Goal: Communication & Community: Share content

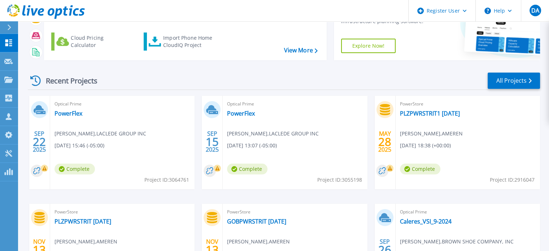
scroll to position [72, 0]
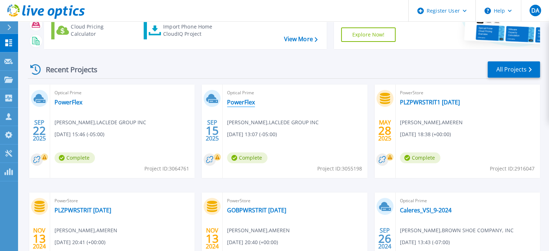
click at [244, 104] on link "PowerFlex" at bounding box center [241, 102] width 28 height 7
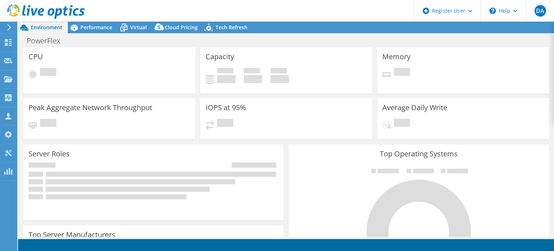
select select "USEast"
select select "USD"
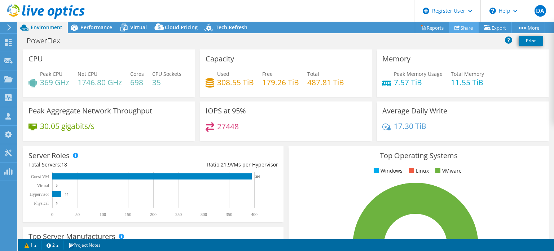
click at [461, 30] on link "Share" at bounding box center [464, 27] width 30 height 11
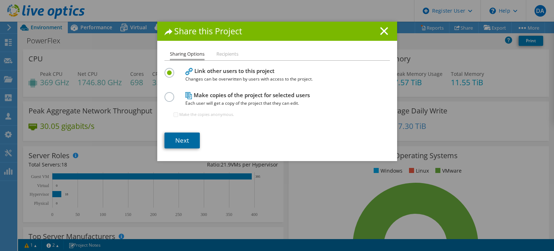
click at [180, 143] on link "Next" at bounding box center [182, 140] width 35 height 16
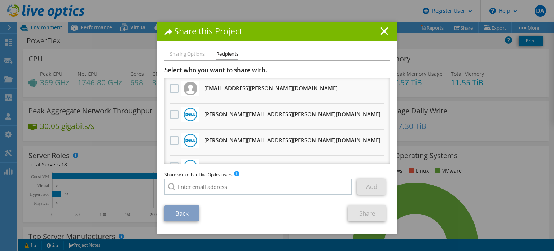
click at [170, 116] on label at bounding box center [175, 114] width 10 height 9
click at [0, 0] on input "checkbox" at bounding box center [0, 0] width 0 height 0
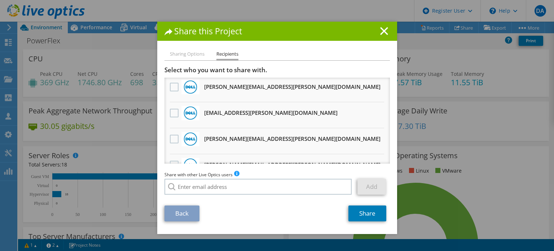
scroll to position [428, 0]
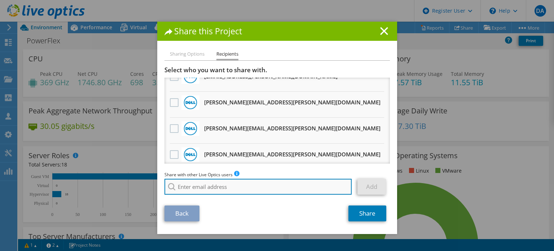
click at [244, 185] on input "search" at bounding box center [259, 187] width 188 height 16
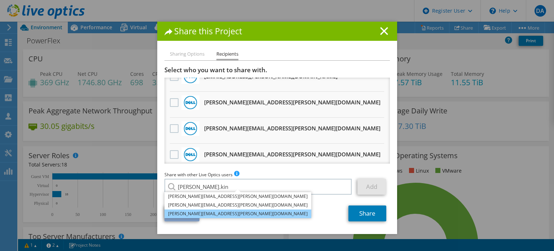
click at [214, 214] on li "[PERSON_NAME][EMAIL_ADDRESS][PERSON_NAME][DOMAIN_NAME]" at bounding box center [238, 213] width 147 height 9
type input "[PERSON_NAME][EMAIL_ADDRESS][PERSON_NAME][DOMAIN_NAME]"
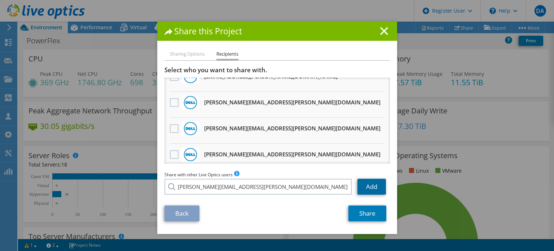
click at [366, 187] on link "Add" at bounding box center [372, 187] width 29 height 16
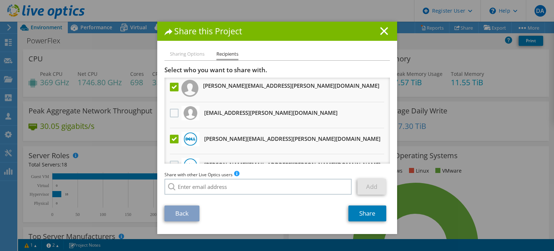
scroll to position [0, 0]
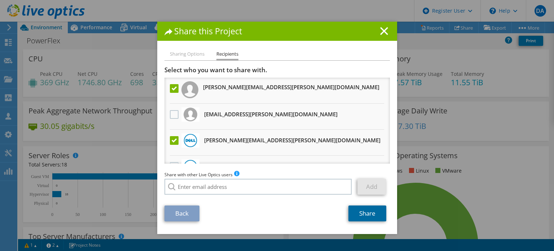
click at [364, 212] on link "Share" at bounding box center [368, 213] width 38 height 16
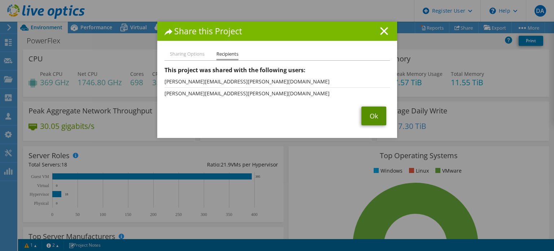
click at [372, 116] on link "Ok" at bounding box center [374, 115] width 25 height 19
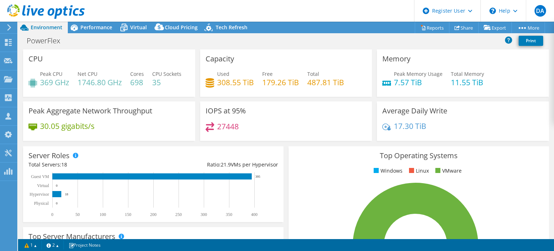
click at [40, 10] on use at bounding box center [46, 11] width 78 height 14
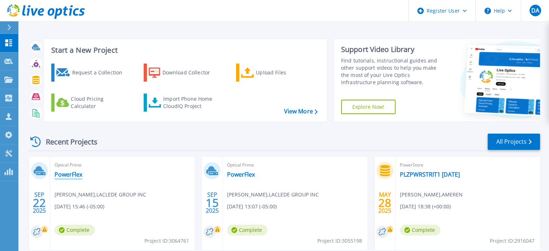
click at [68, 174] on link "PowerFlex" at bounding box center [69, 174] width 28 height 7
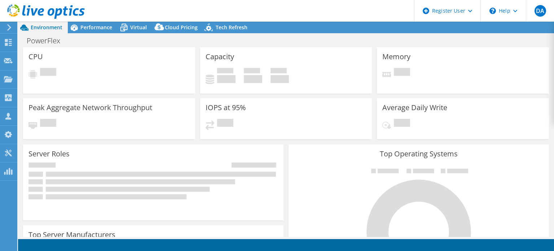
select select "USD"
radio input "true"
radio input "false"
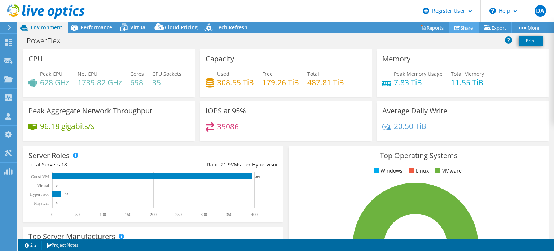
click at [460, 27] on link "Share" at bounding box center [464, 27] width 30 height 11
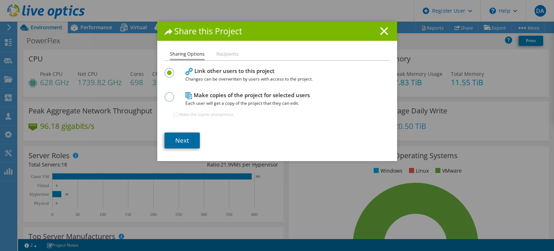
click at [177, 142] on link "Next" at bounding box center [182, 140] width 35 height 16
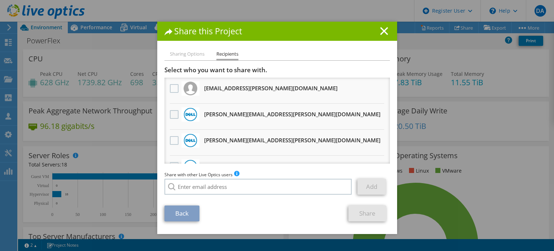
click at [170, 115] on label at bounding box center [175, 114] width 10 height 9
click at [0, 0] on input "checkbox" at bounding box center [0, 0] width 0 height 0
click at [170, 140] on label at bounding box center [175, 140] width 10 height 9
click at [0, 0] on input "checkbox" at bounding box center [0, 0] width 0 height 0
click at [358, 213] on link "Share" at bounding box center [368, 213] width 38 height 16
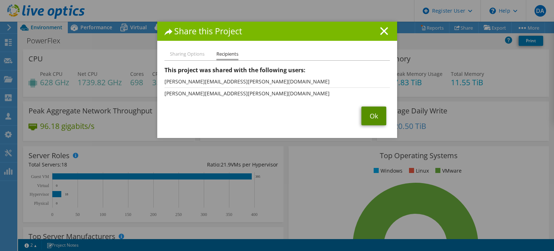
click at [371, 116] on link "Ok" at bounding box center [374, 115] width 25 height 19
